Goal: Transaction & Acquisition: Purchase product/service

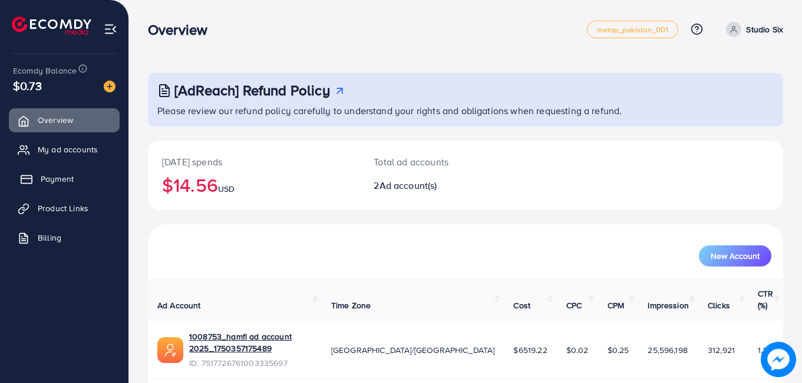
click at [54, 173] on span "Payment" at bounding box center [57, 179] width 33 height 12
click at [54, 188] on link "Payment" at bounding box center [64, 179] width 111 height 24
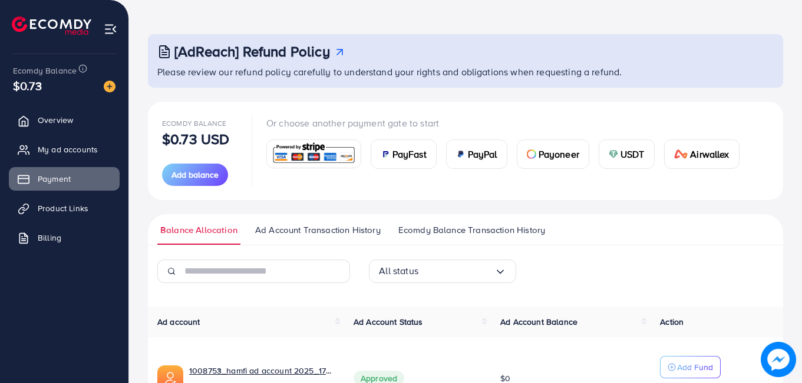
scroll to position [40, 0]
click at [611, 159] on div "USDT" at bounding box center [626, 153] width 55 height 28
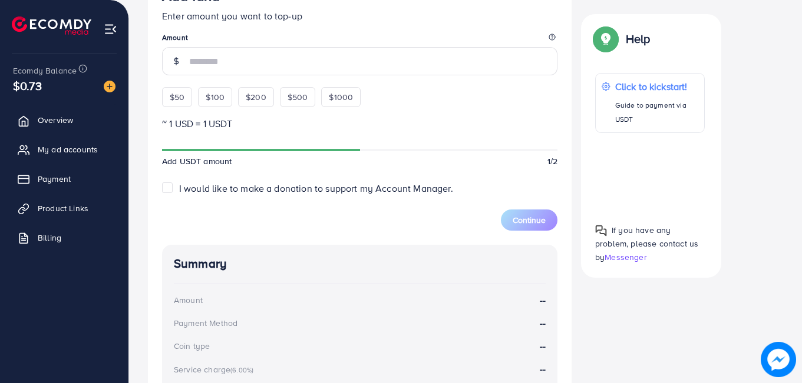
scroll to position [336, 0]
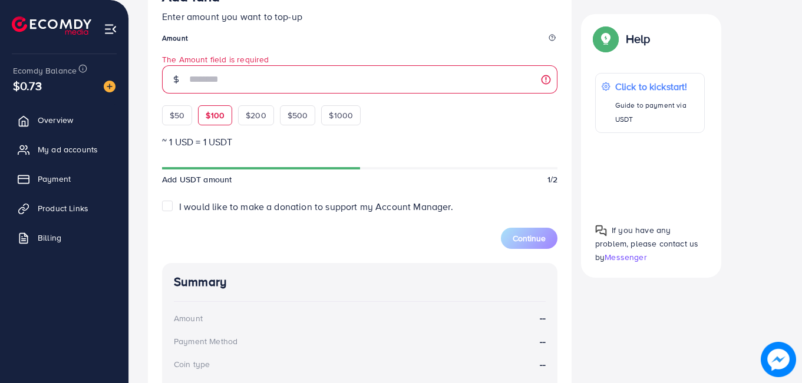
click at [215, 105] on div "$100" at bounding box center [215, 115] width 34 height 20
type input "***"
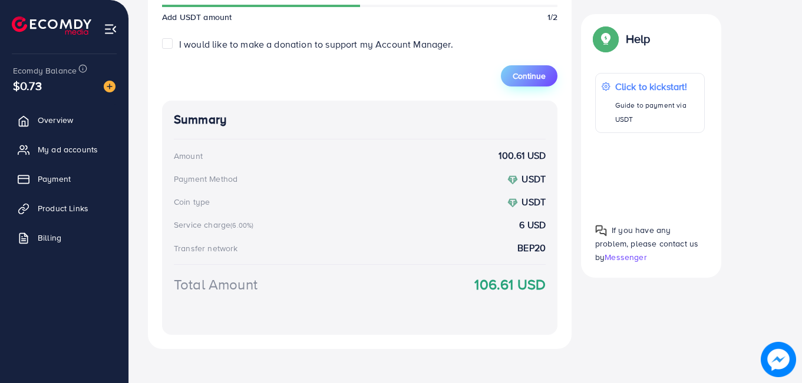
scroll to position [504, 0]
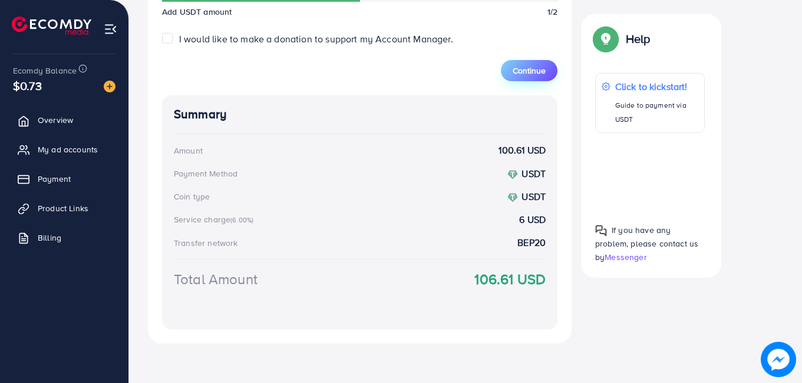
click at [522, 63] on button "Continue" at bounding box center [529, 70] width 57 height 21
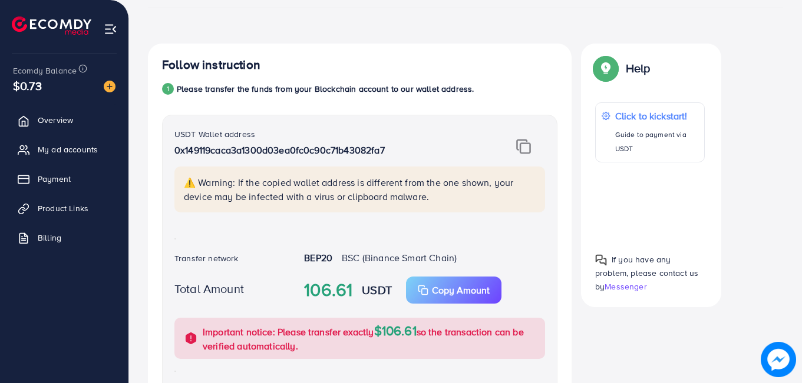
scroll to position [121, 0]
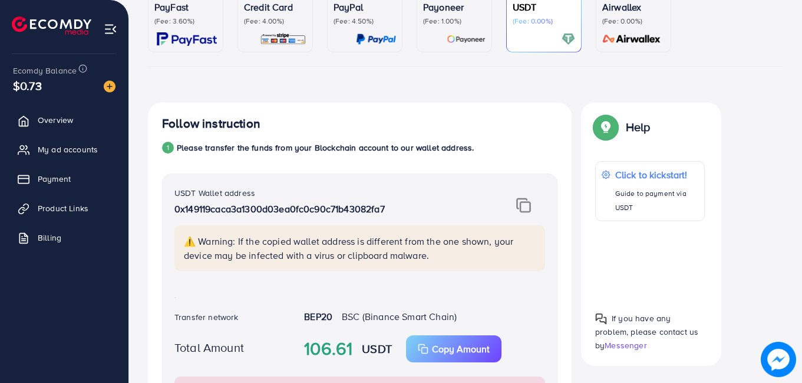
click at [516, 206] on img at bounding box center [523, 205] width 15 height 15
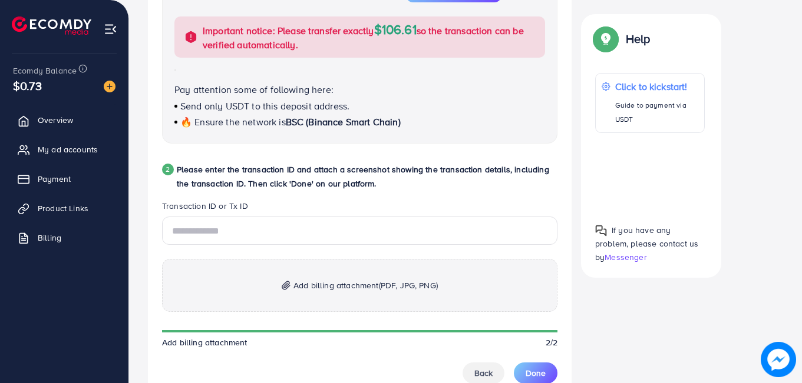
scroll to position [482, 0]
click at [370, 284] on span "Add billing attachment (PDF, JPG, PNG)" at bounding box center [365, 285] width 144 height 14
click at [332, 230] on input "text" at bounding box center [359, 230] width 395 height 28
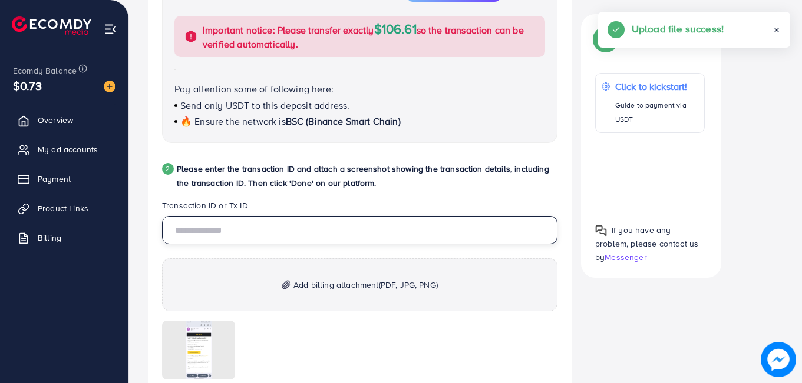
paste input "**********"
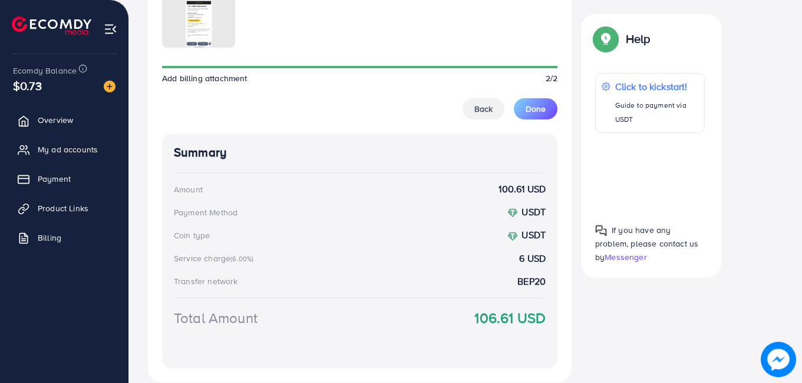
scroll to position [822, 0]
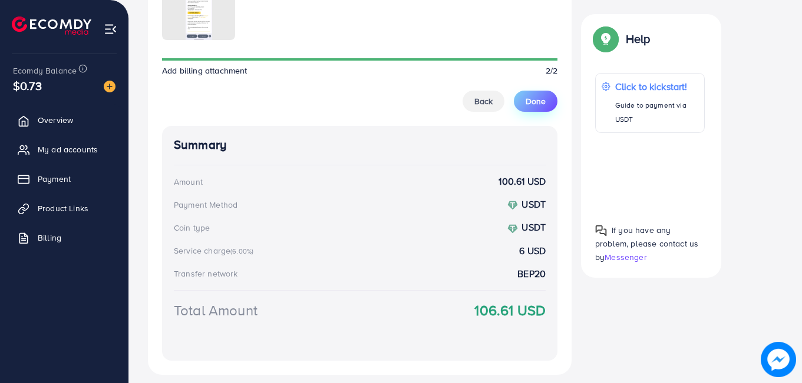
type input "**********"
click at [533, 96] on span "Done" at bounding box center [535, 101] width 20 height 12
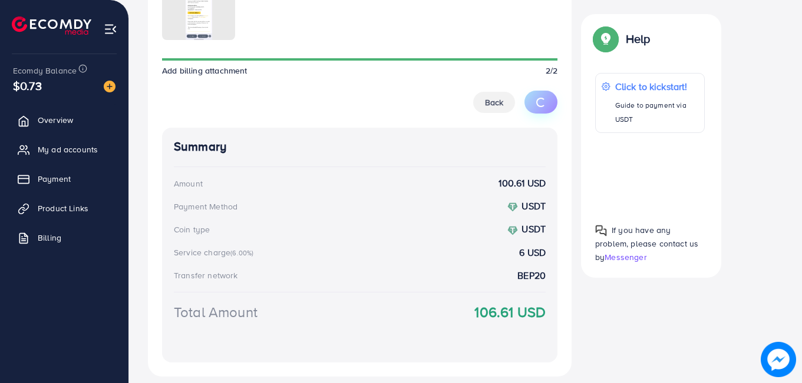
scroll to position [207, 0]
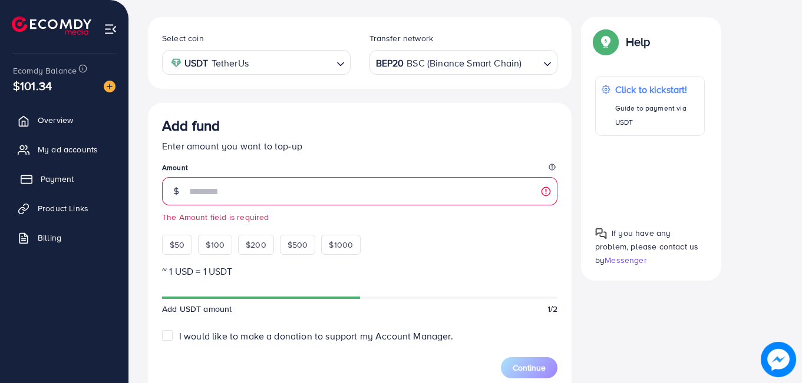
click at [54, 185] on span "Payment" at bounding box center [57, 179] width 33 height 12
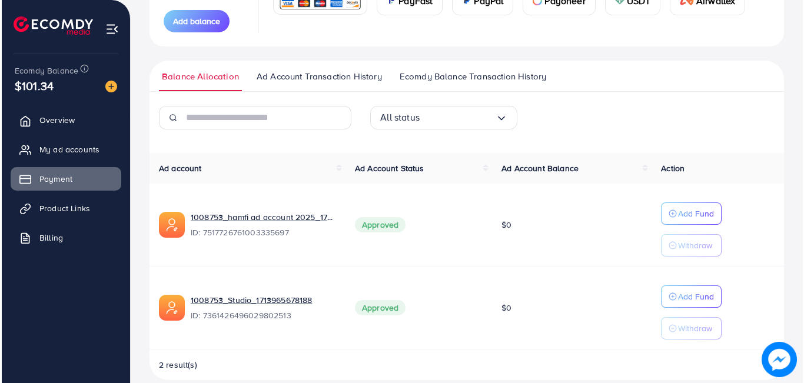
scroll to position [208, 0]
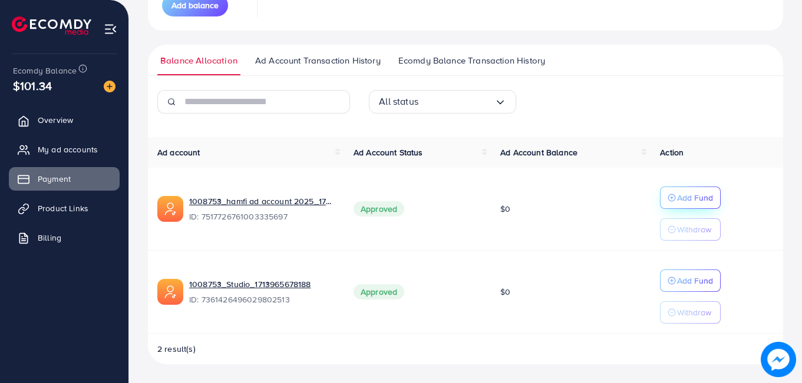
click at [694, 201] on p "Add Fund" at bounding box center [695, 198] width 36 height 14
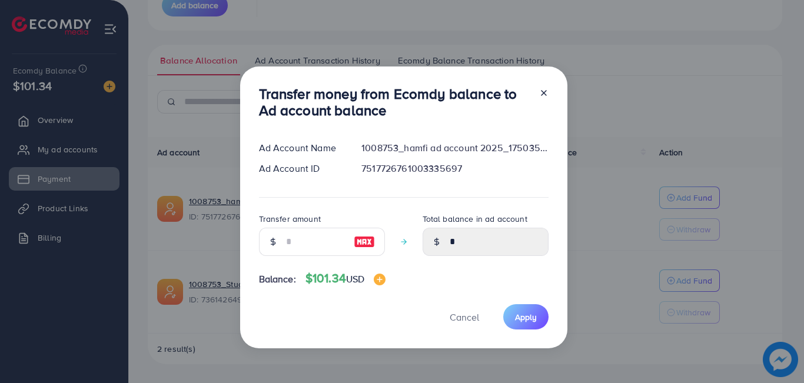
click at [371, 241] on img at bounding box center [364, 242] width 21 height 14
type input "***"
type input "******"
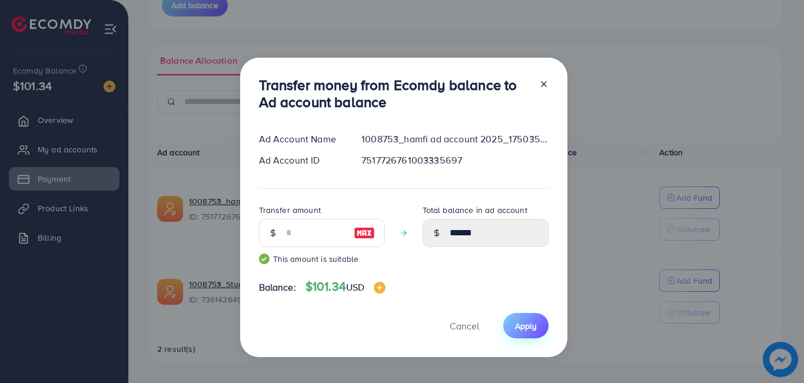
click at [545, 332] on button "Apply" at bounding box center [526, 325] width 45 height 25
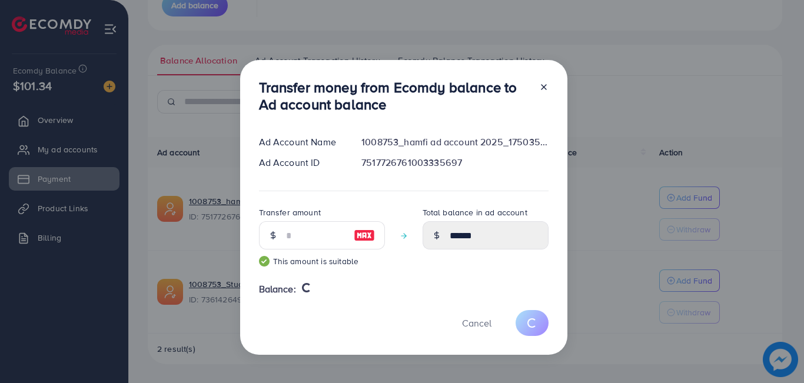
type input "*"
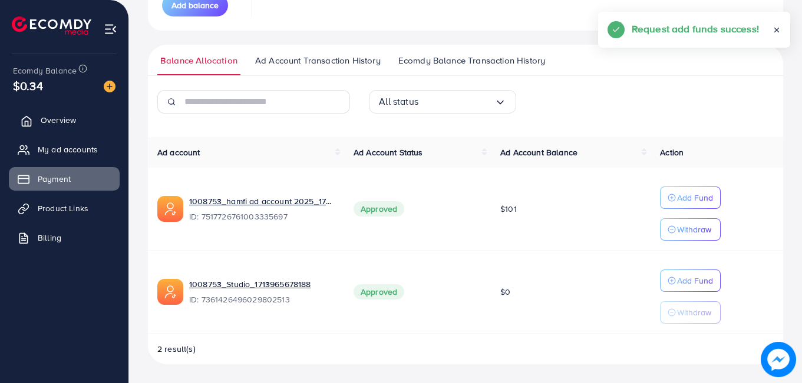
click at [50, 120] on span "Overview" at bounding box center [58, 120] width 35 height 12
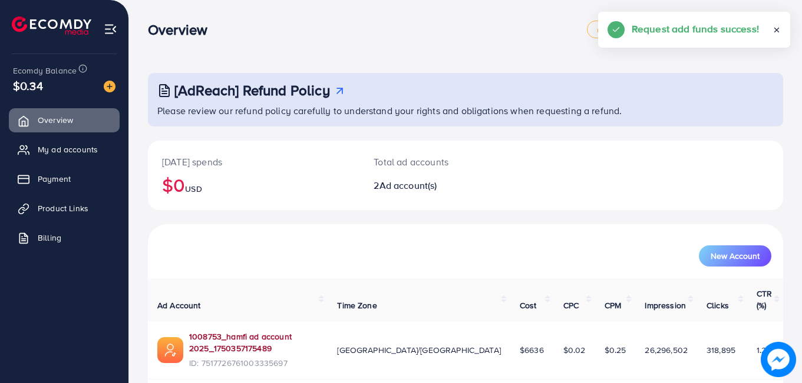
click at [239, 331] on link "1008753_hamfi ad account 2025_1750357175489" at bounding box center [253, 343] width 129 height 24
